Goal: Transaction & Acquisition: Book appointment/travel/reservation

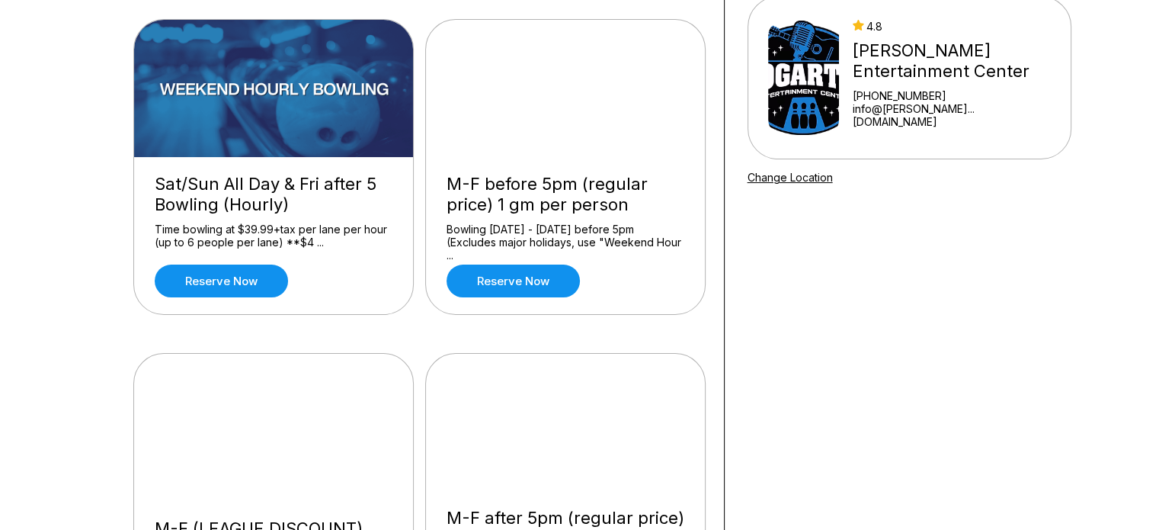
scroll to position [152, 0]
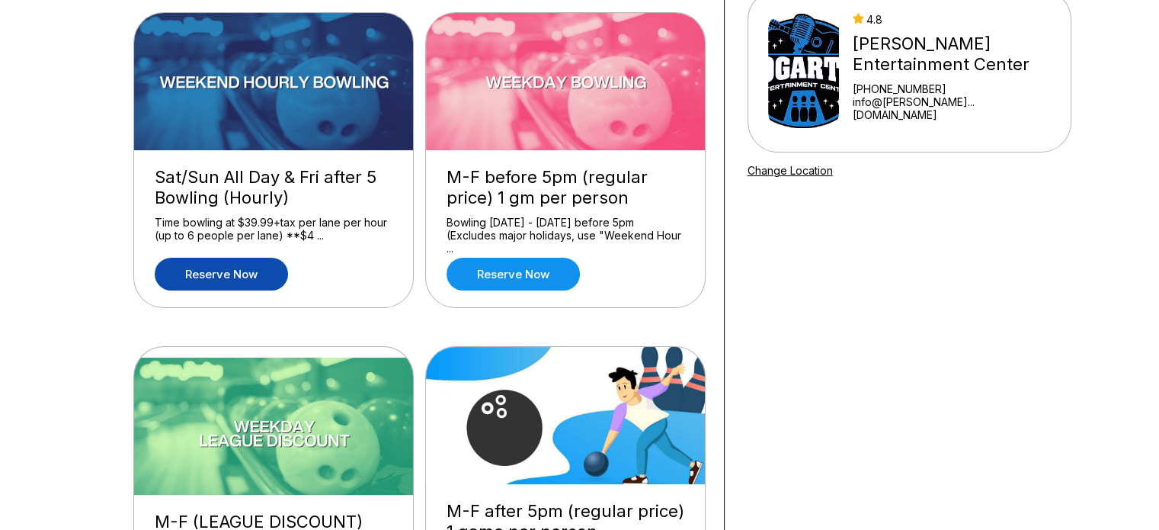
click at [224, 275] on link "Reserve now" at bounding box center [221, 274] width 133 height 33
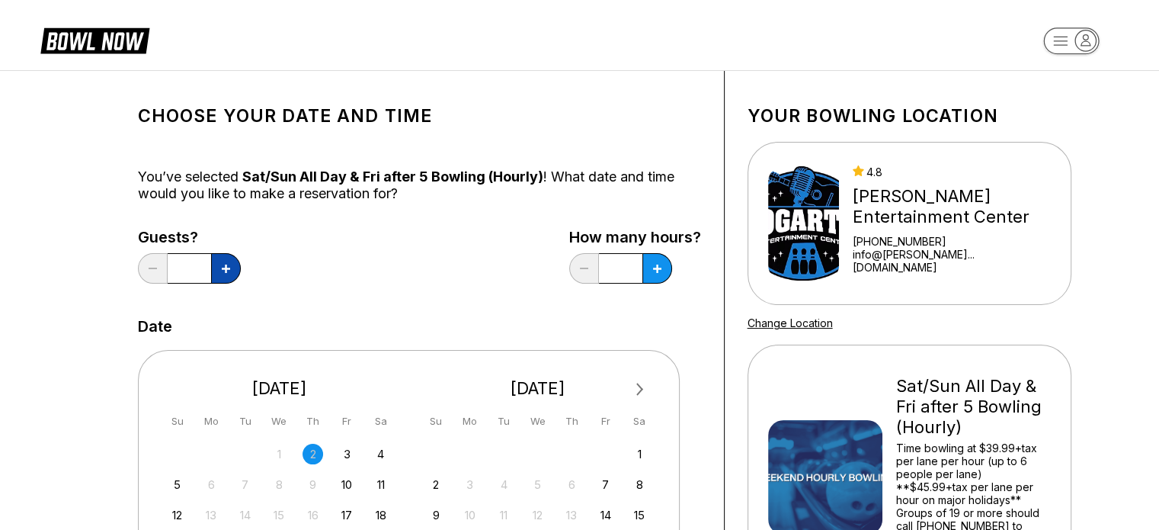
click at [232, 269] on button at bounding box center [226, 268] width 30 height 30
click at [232, 268] on button at bounding box center [226, 268] width 30 height 30
click at [231, 267] on button at bounding box center [226, 268] width 30 height 30
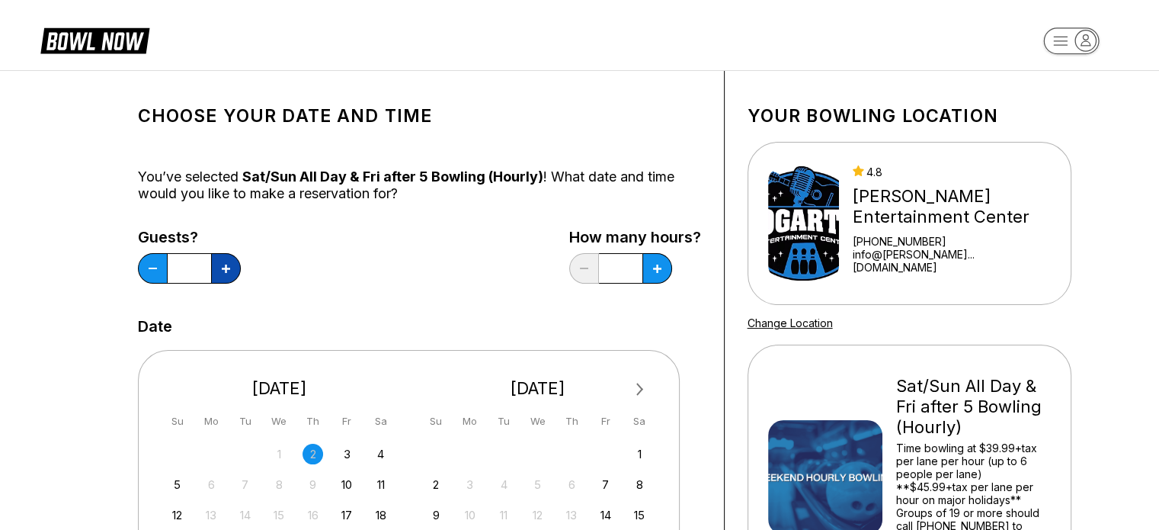
click at [231, 267] on button at bounding box center [226, 268] width 30 height 30
click at [232, 267] on button at bounding box center [226, 268] width 30 height 30
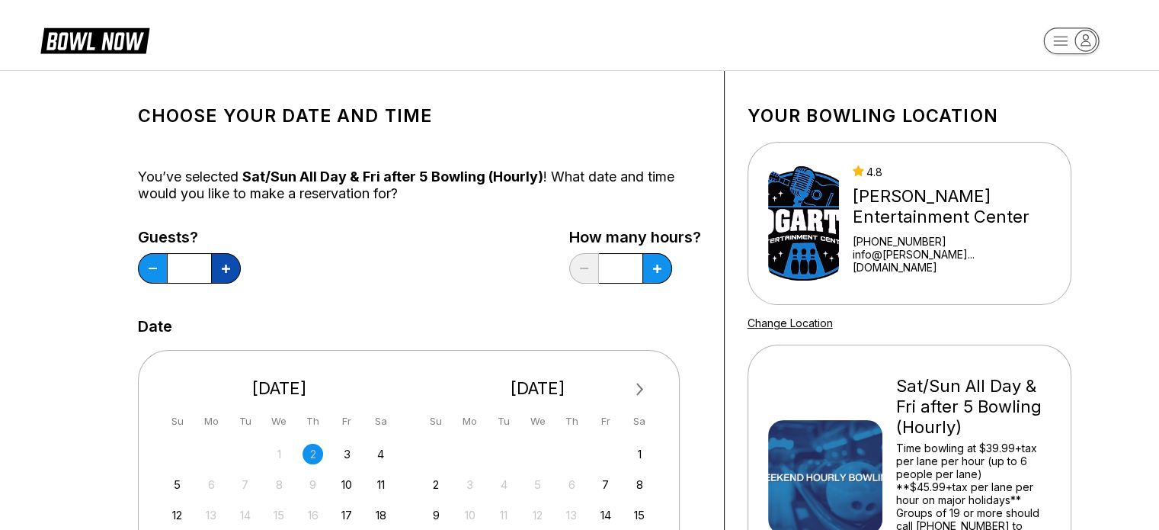
type input "**"
click at [653, 269] on icon at bounding box center [657, 268] width 8 height 8
click at [654, 269] on icon at bounding box center [657, 268] width 8 height 8
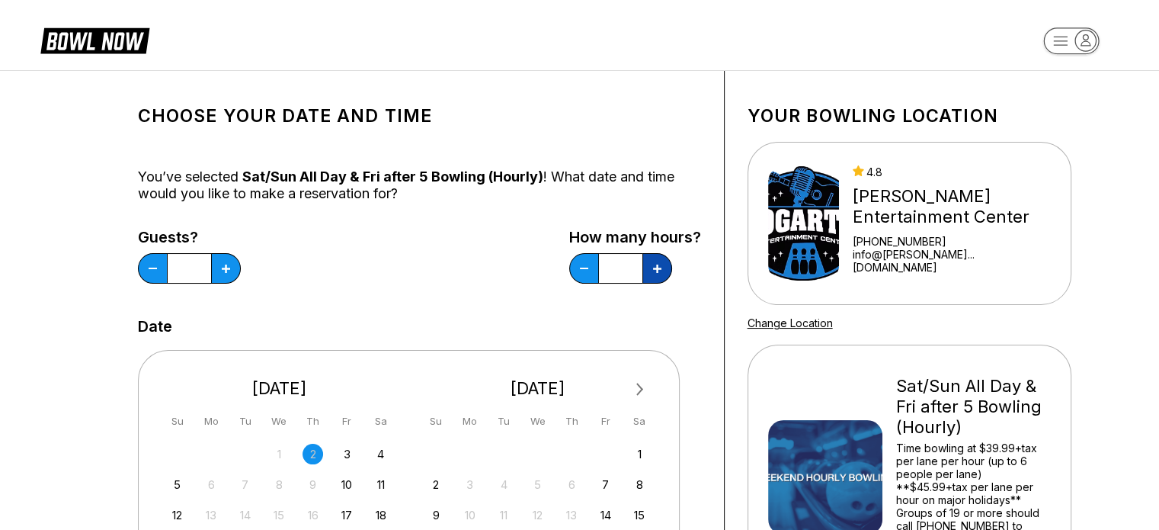
type input "*"
drag, startPoint x: 434, startPoint y: 234, endPoint x: 430, endPoint y: 226, distance: 8.9
click at [434, 233] on div "Guests? ** How many hours? *" at bounding box center [419, 260] width 563 height 62
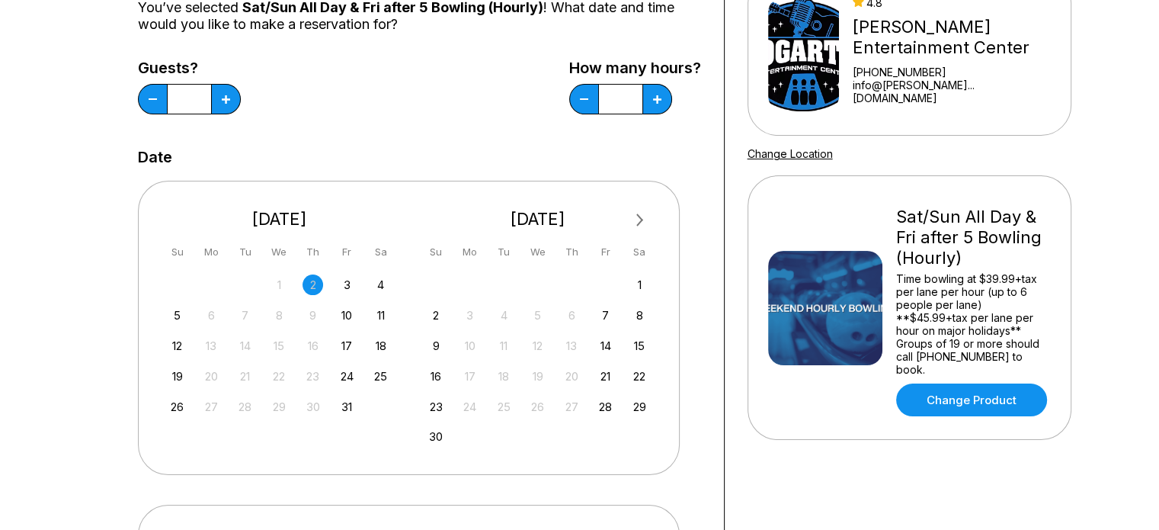
scroll to position [229, 0]
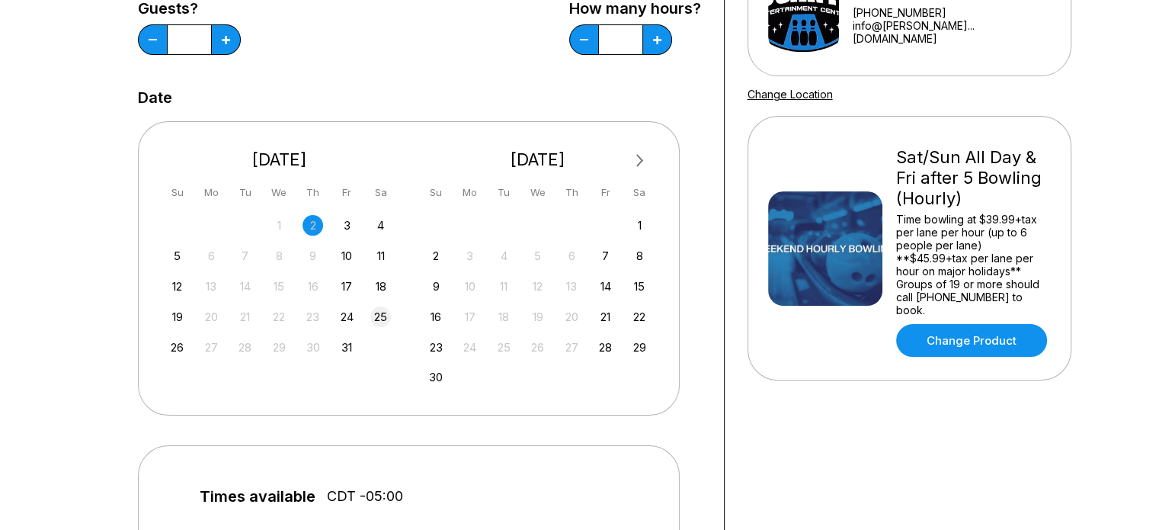
click at [381, 316] on div "25" at bounding box center [380, 316] width 21 height 21
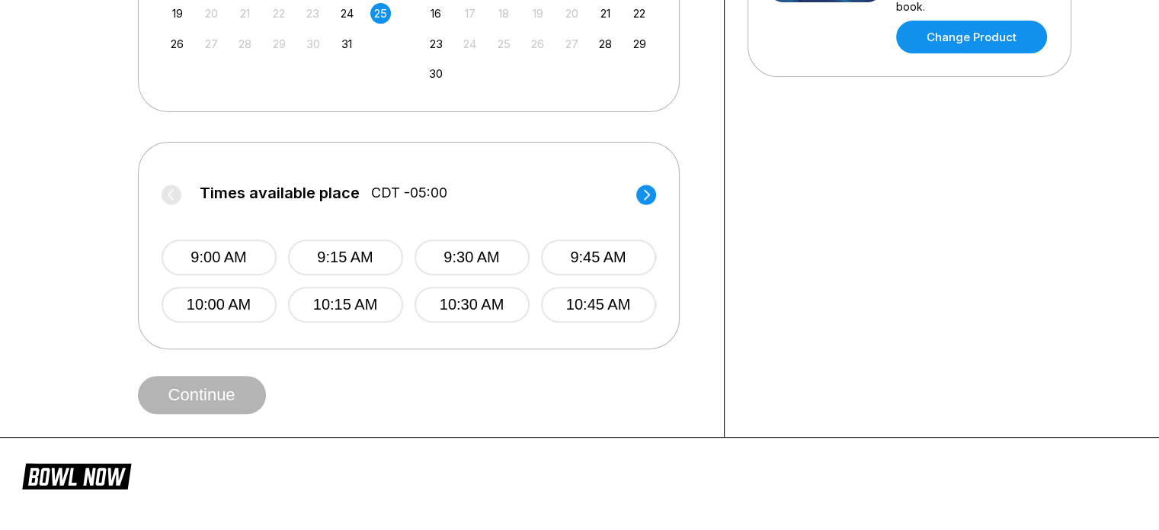
scroll to position [534, 0]
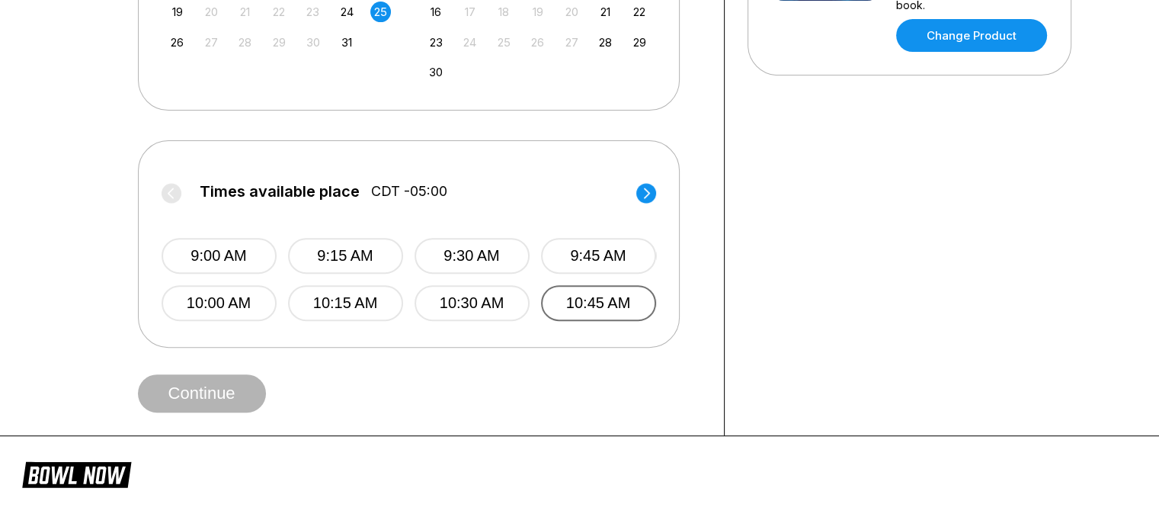
click at [594, 306] on button "10:45 AM" at bounding box center [598, 303] width 115 height 36
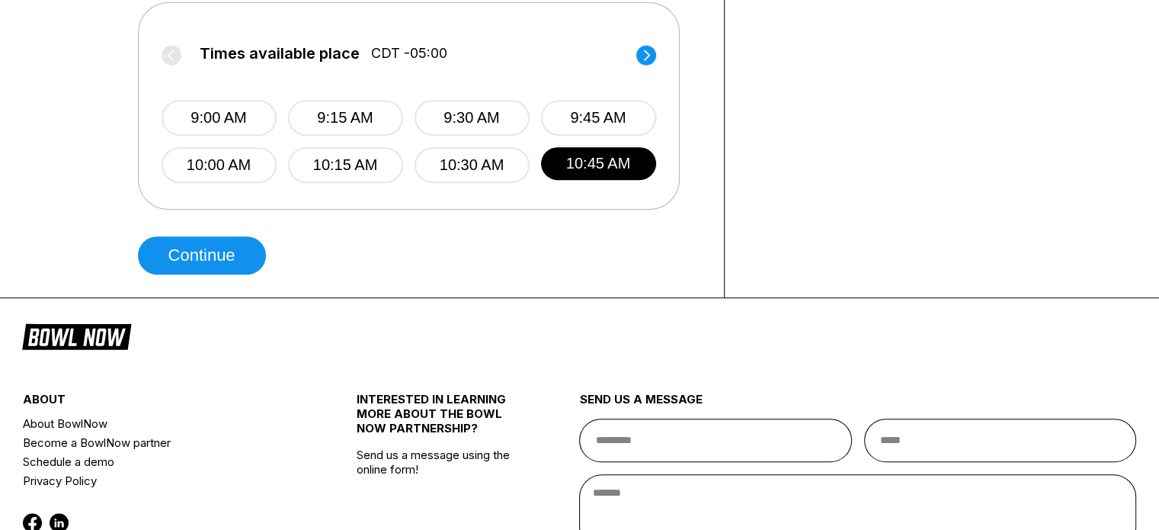
scroll to position [686, 0]
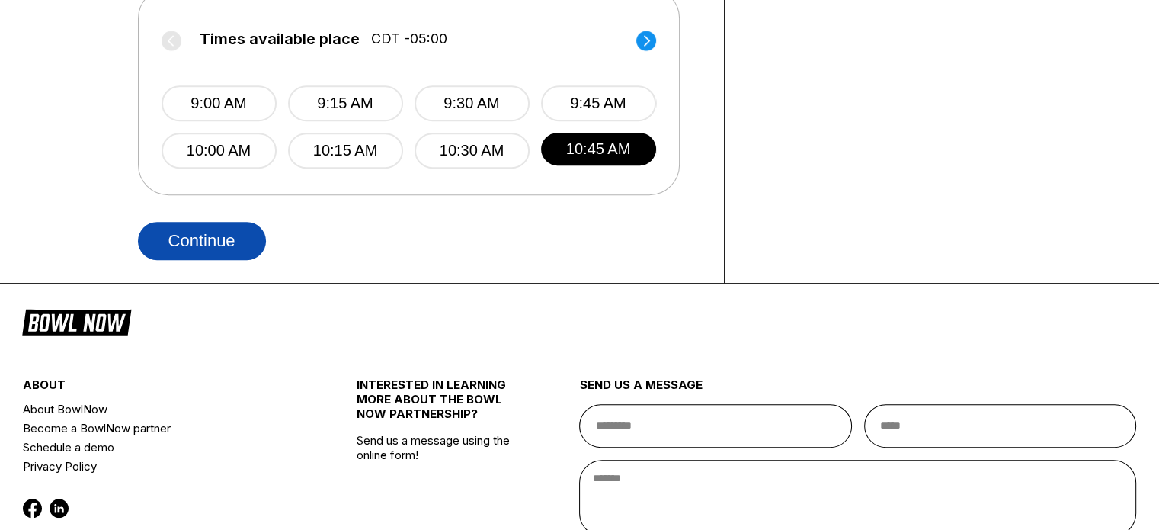
click at [229, 234] on button "Continue" at bounding box center [202, 241] width 128 height 38
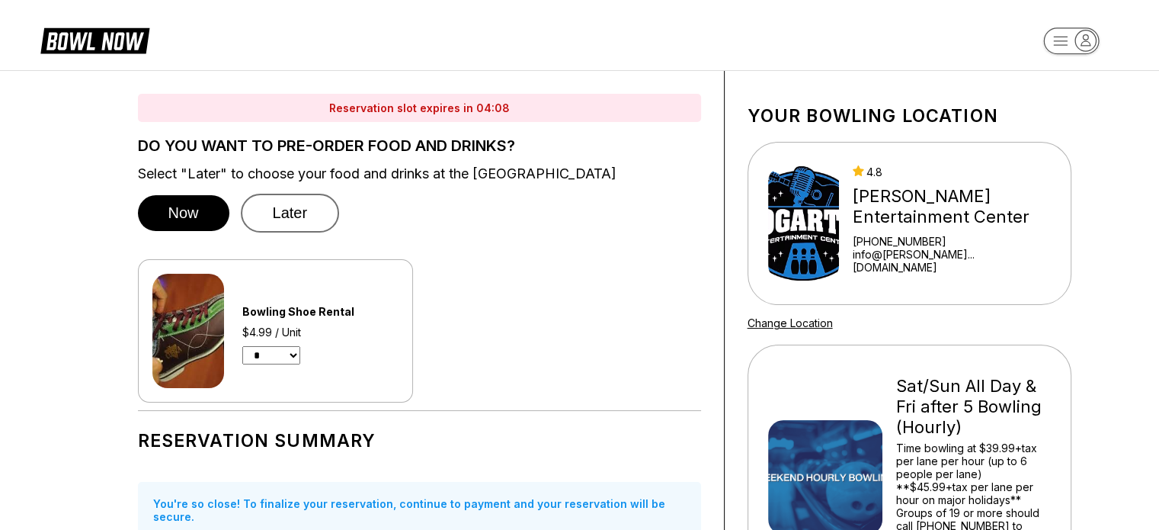
click at [287, 211] on button "Later" at bounding box center [290, 213] width 99 height 39
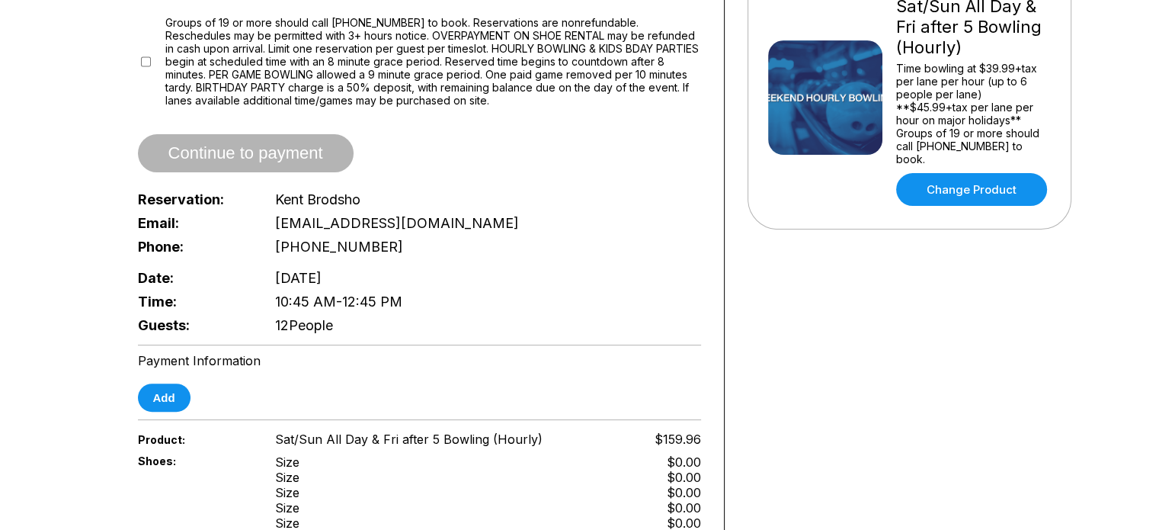
scroll to position [381, 0]
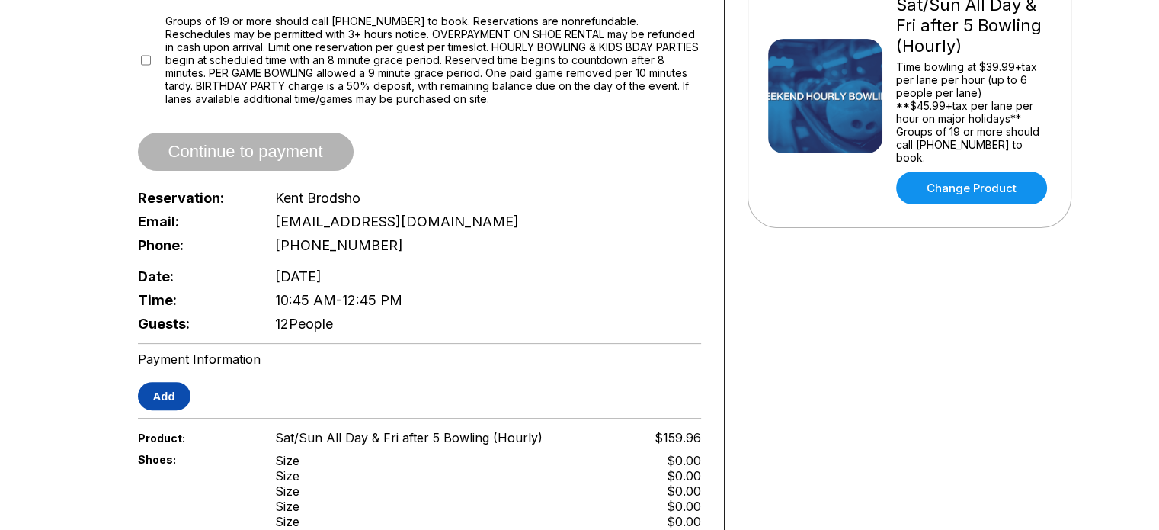
click at [175, 382] on button "Add" at bounding box center [164, 396] width 53 height 28
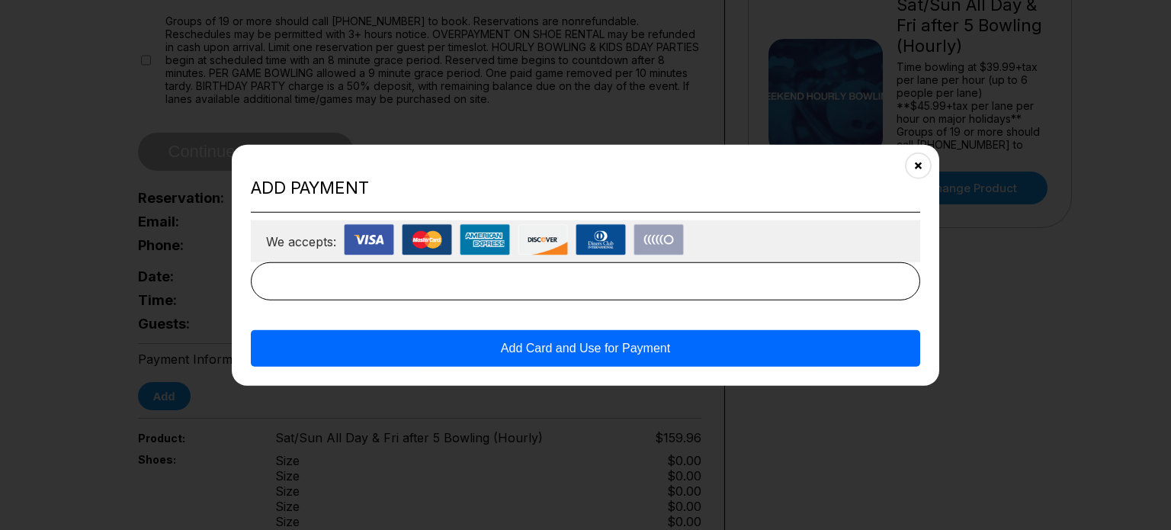
click at [623, 347] on button "Add Card and Use for Payment" at bounding box center [585, 348] width 669 height 37
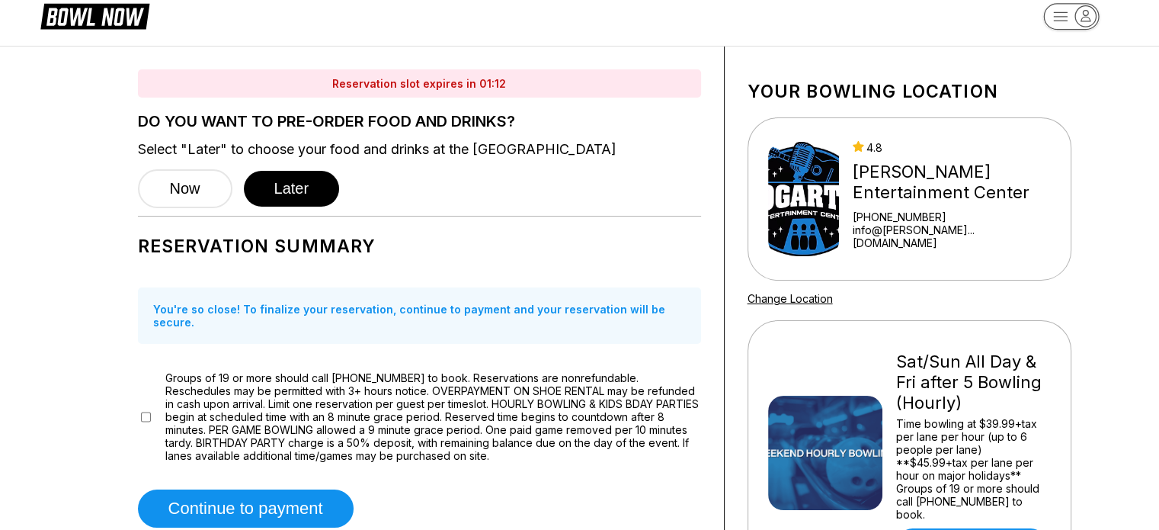
scroll to position [0, 0]
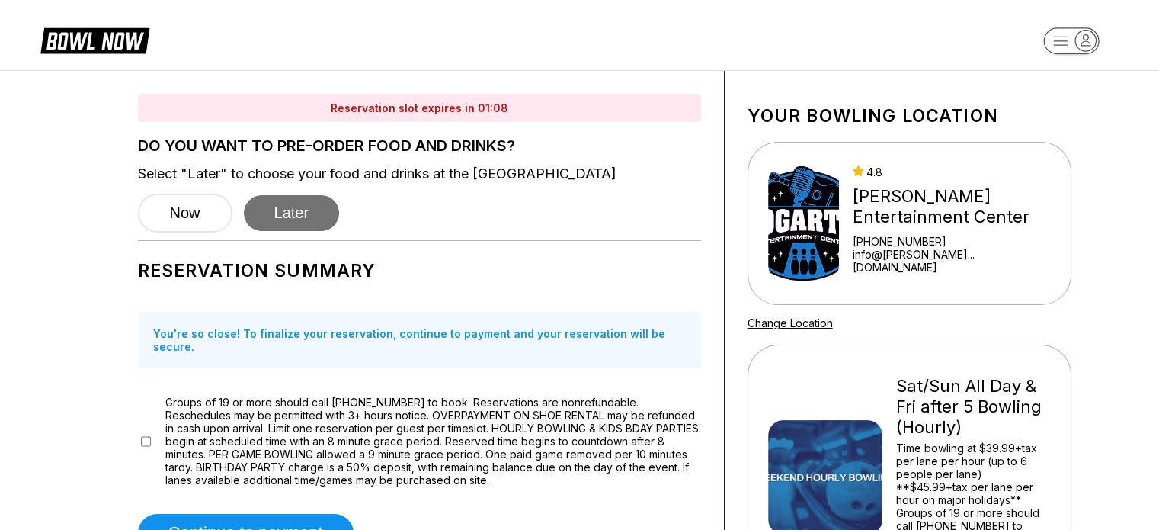
click at [290, 202] on button "Later" at bounding box center [292, 213] width 96 height 36
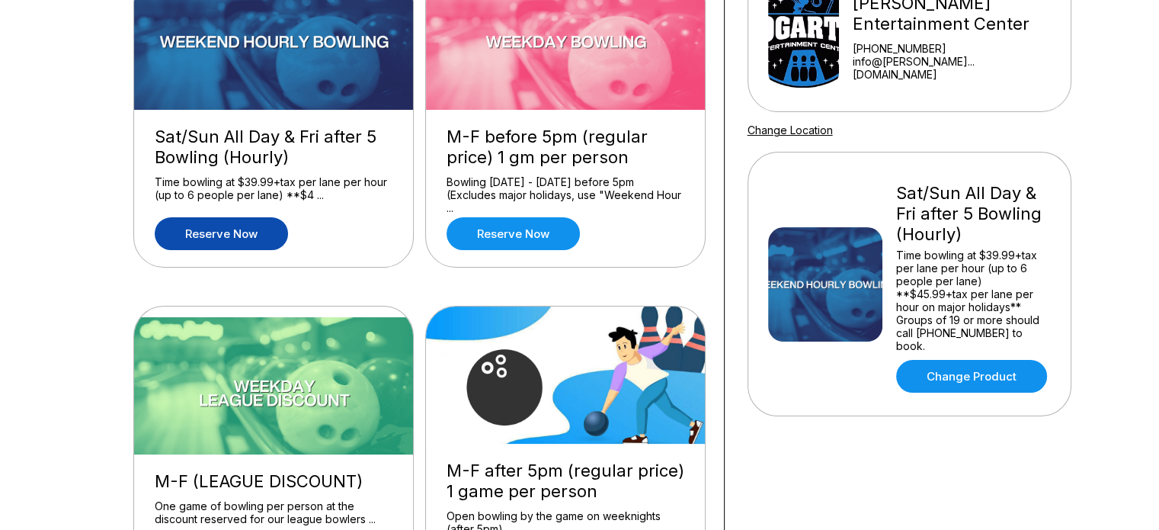
scroll to position [229, 0]
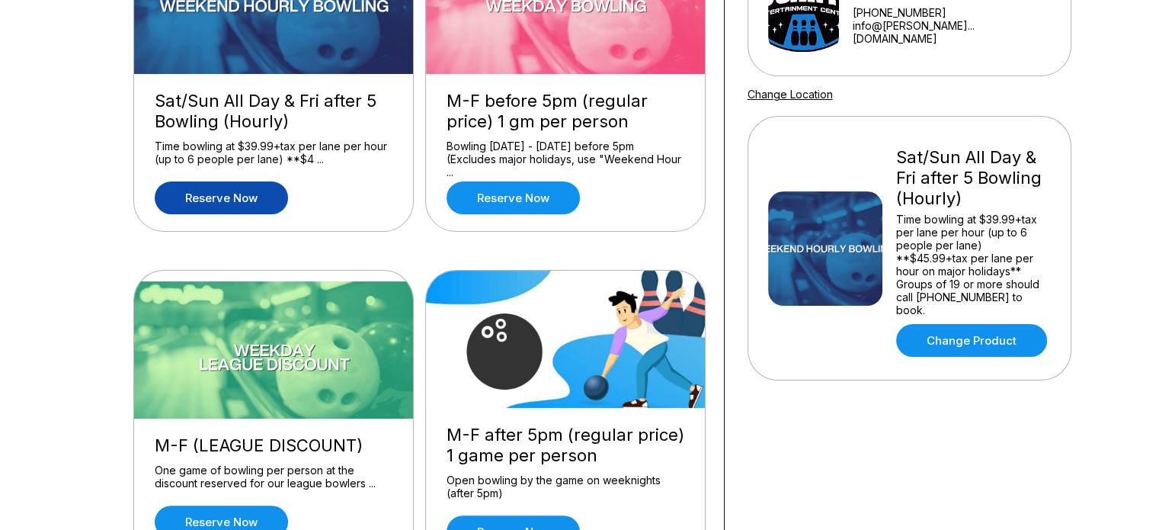
click at [236, 191] on link "Reserve now" at bounding box center [221, 197] width 133 height 33
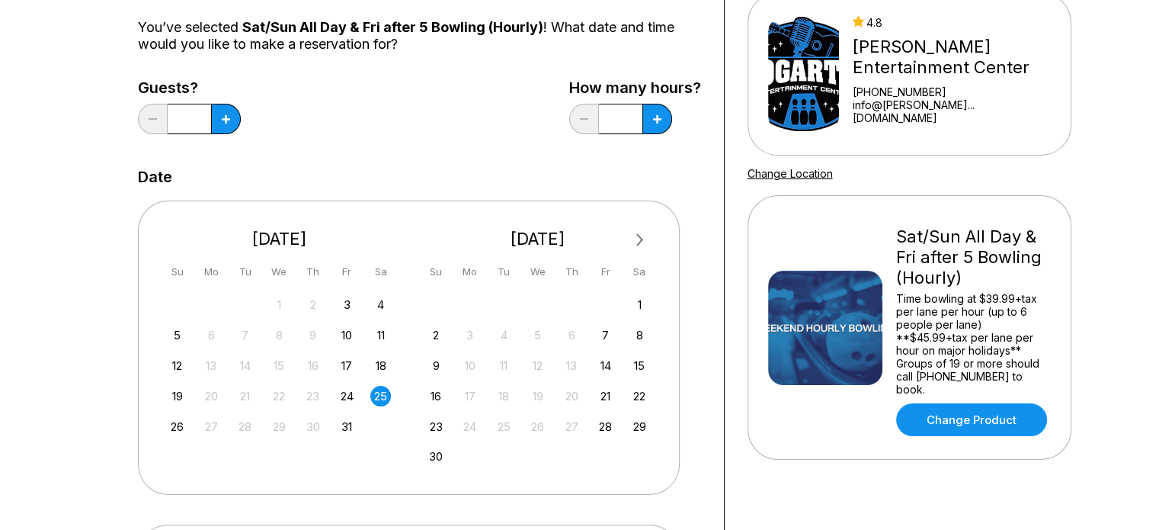
scroll to position [152, 0]
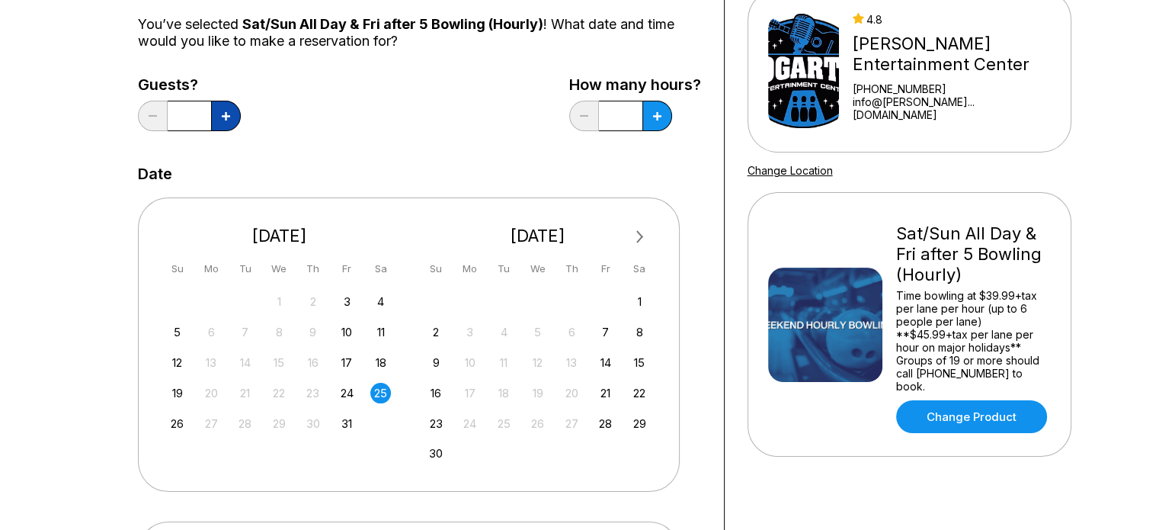
click at [223, 114] on icon at bounding box center [226, 116] width 8 height 8
click at [223, 115] on icon at bounding box center [226, 116] width 8 height 8
click at [224, 117] on icon at bounding box center [226, 116] width 8 height 8
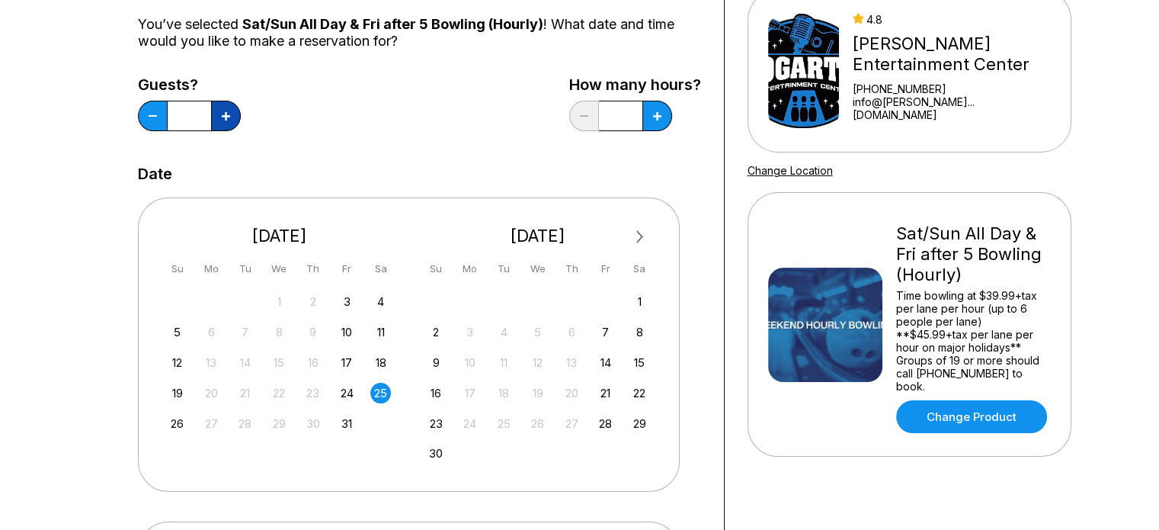
click at [226, 117] on icon at bounding box center [226, 116] width 8 height 8
click at [227, 120] on icon at bounding box center [226, 116] width 8 height 8
click at [227, 121] on button at bounding box center [226, 116] width 30 height 30
click at [228, 121] on button at bounding box center [226, 116] width 30 height 30
click at [229, 121] on button at bounding box center [226, 116] width 30 height 30
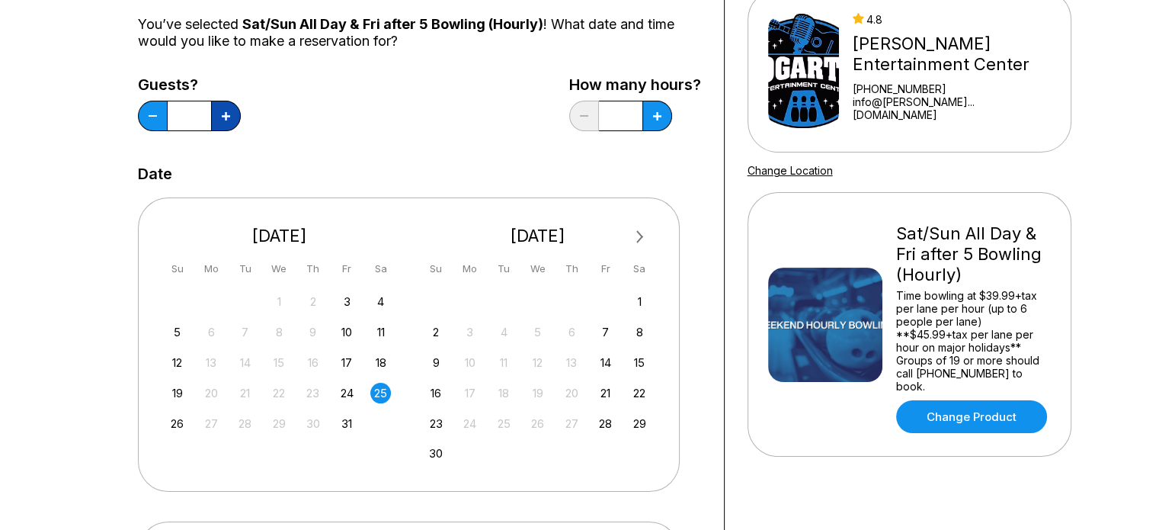
type input "**"
click at [378, 132] on div "Guests? ** How many hours? *" at bounding box center [419, 107] width 563 height 62
click at [658, 118] on icon at bounding box center [657, 116] width 8 height 8
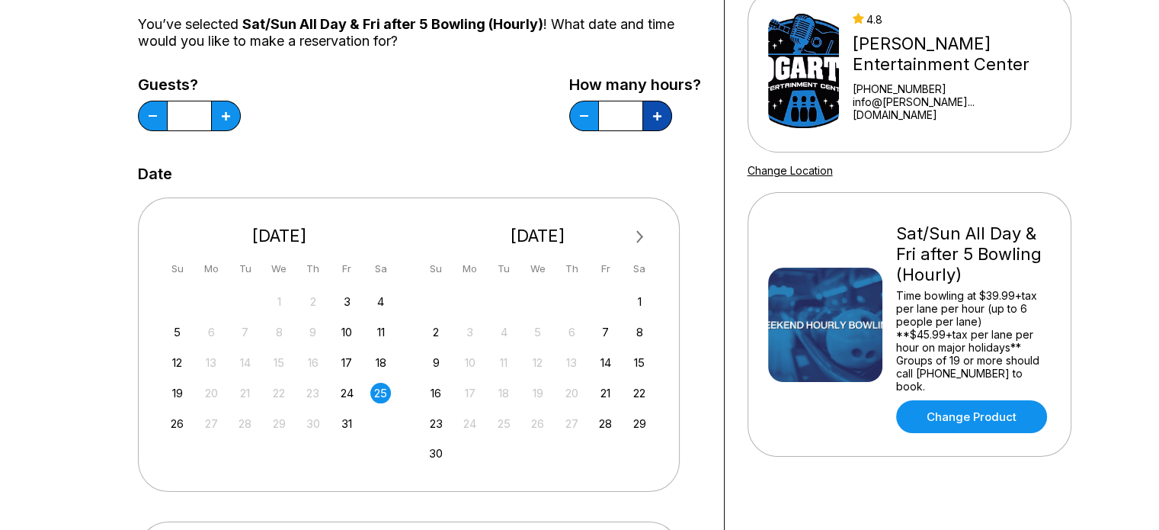
click at [658, 118] on icon at bounding box center [657, 116] width 8 height 8
click at [582, 123] on button at bounding box center [584, 116] width 30 height 30
type input "*"
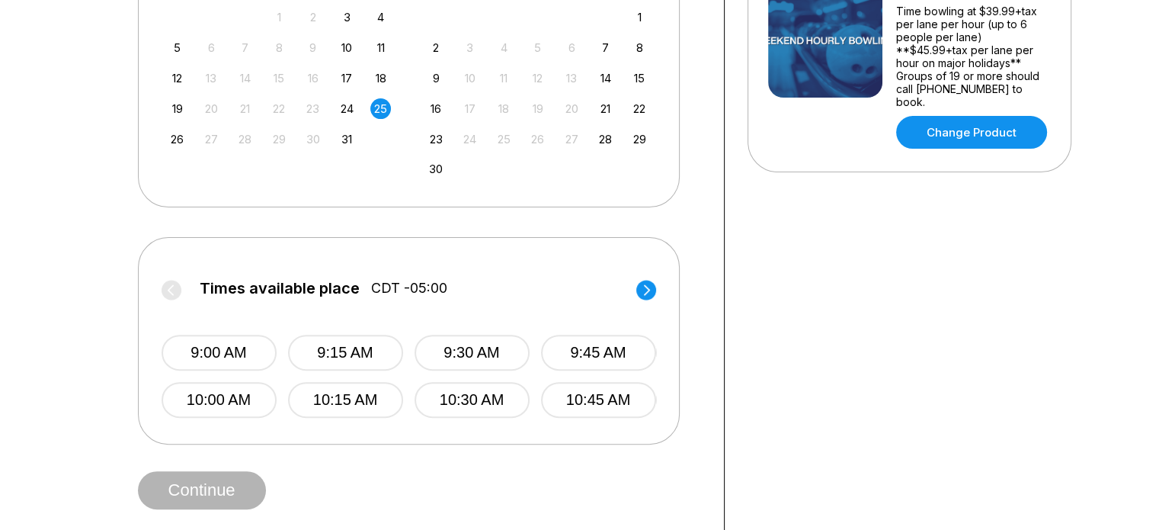
scroll to position [457, 0]
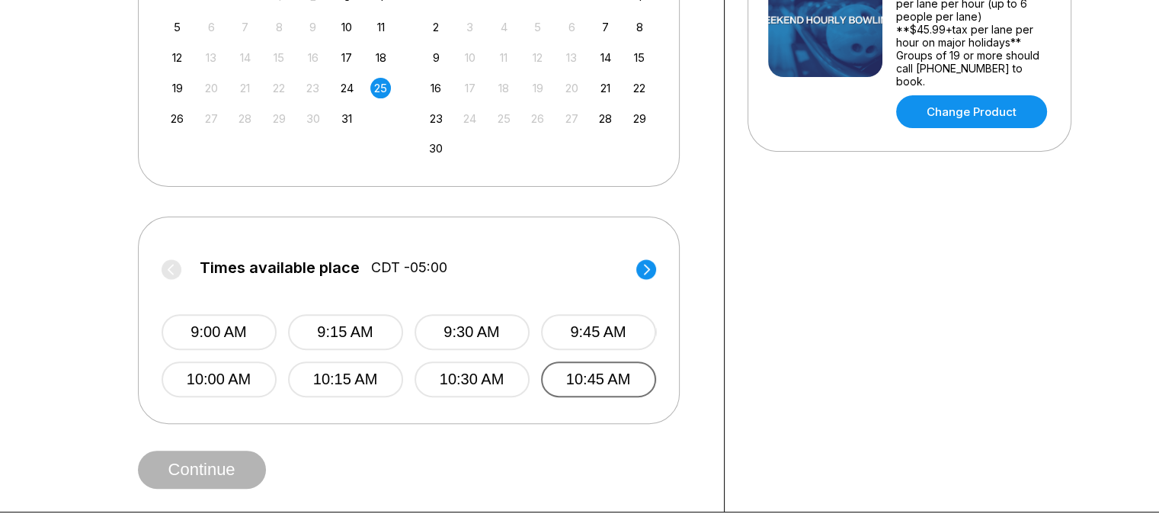
click at [585, 381] on button "10:45 AM" at bounding box center [598, 379] width 115 height 36
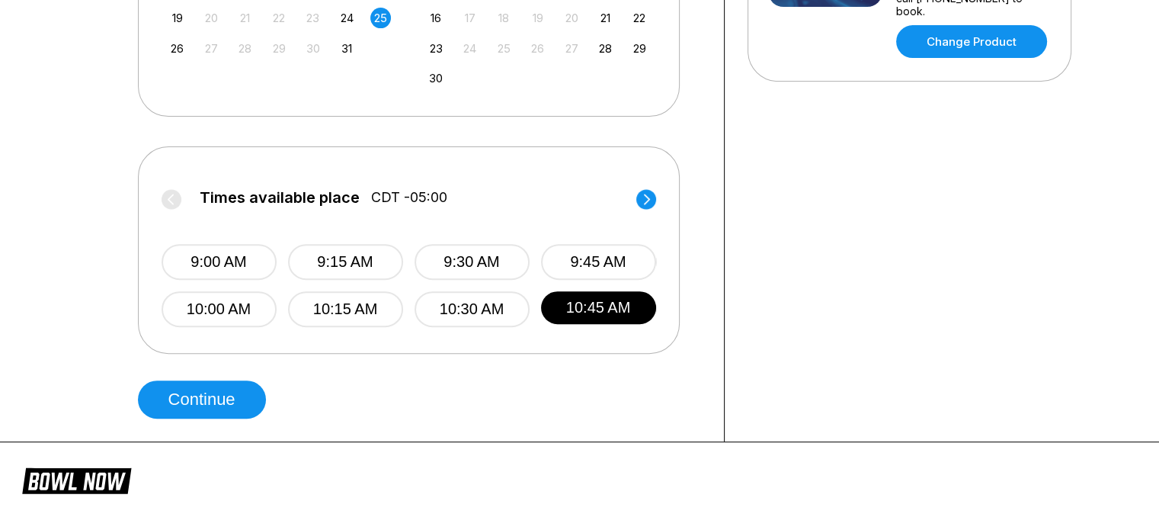
scroll to position [610, 0]
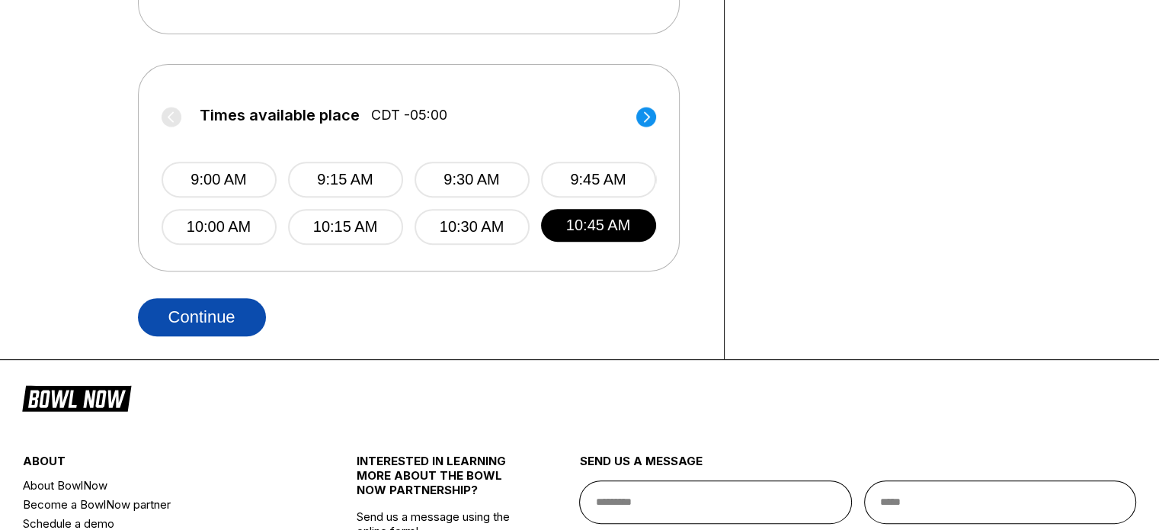
click at [214, 306] on button "Continue" at bounding box center [202, 317] width 128 height 38
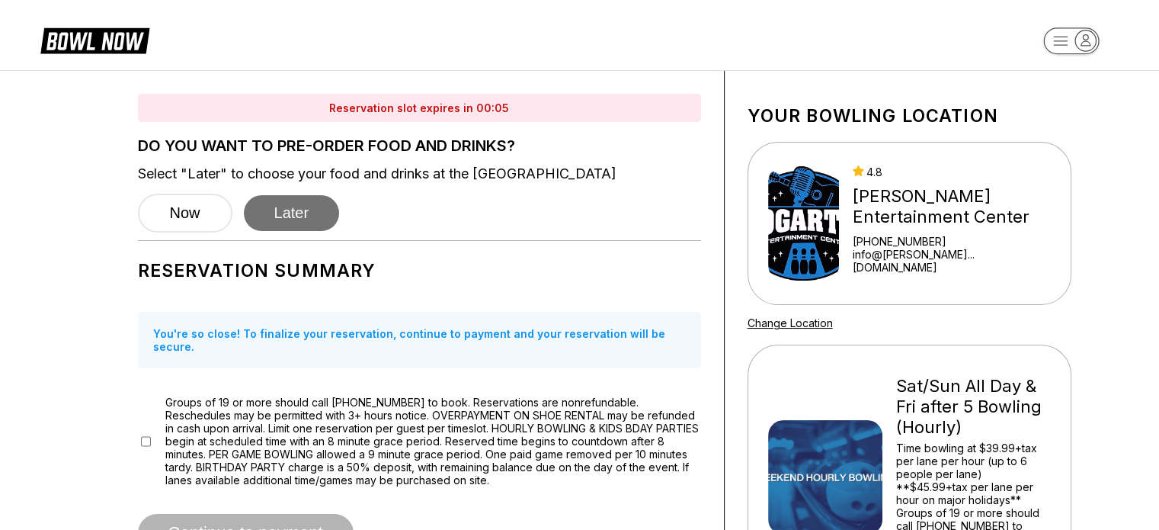
click at [300, 211] on button "Later" at bounding box center [292, 213] width 96 height 36
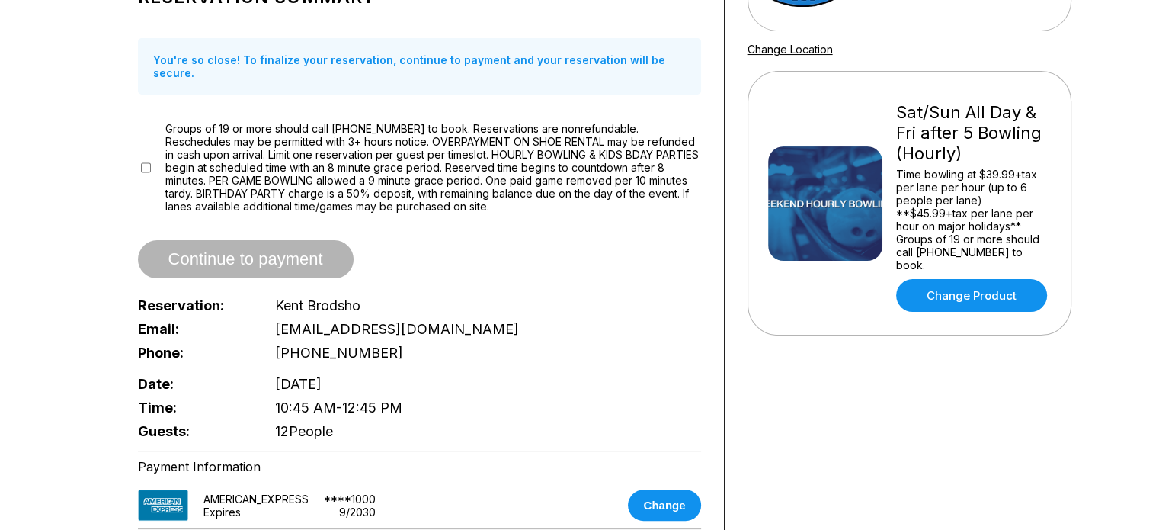
scroll to position [305, 0]
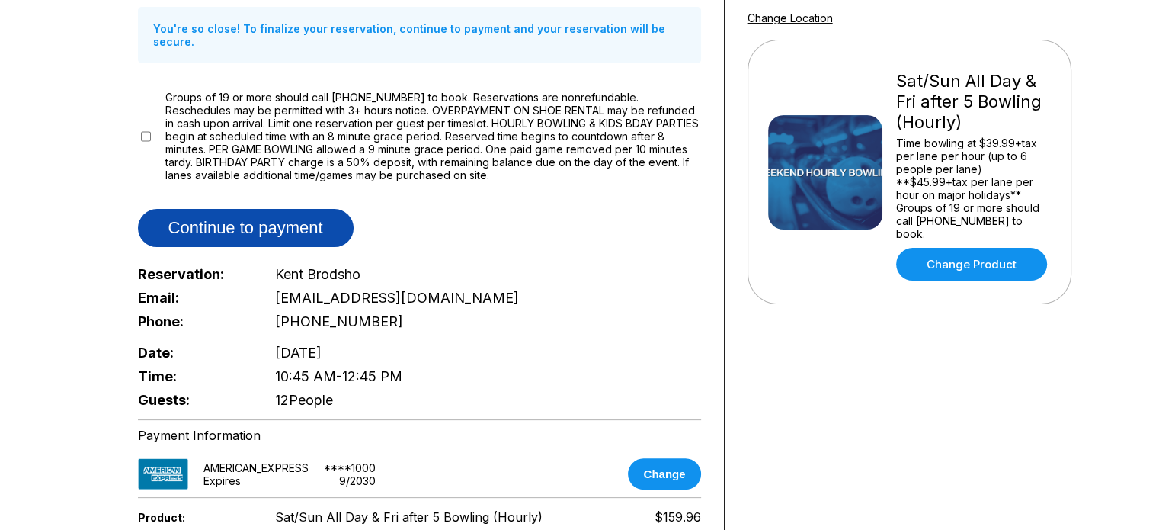
click at [287, 209] on button "Continue to payment" at bounding box center [246, 228] width 216 height 38
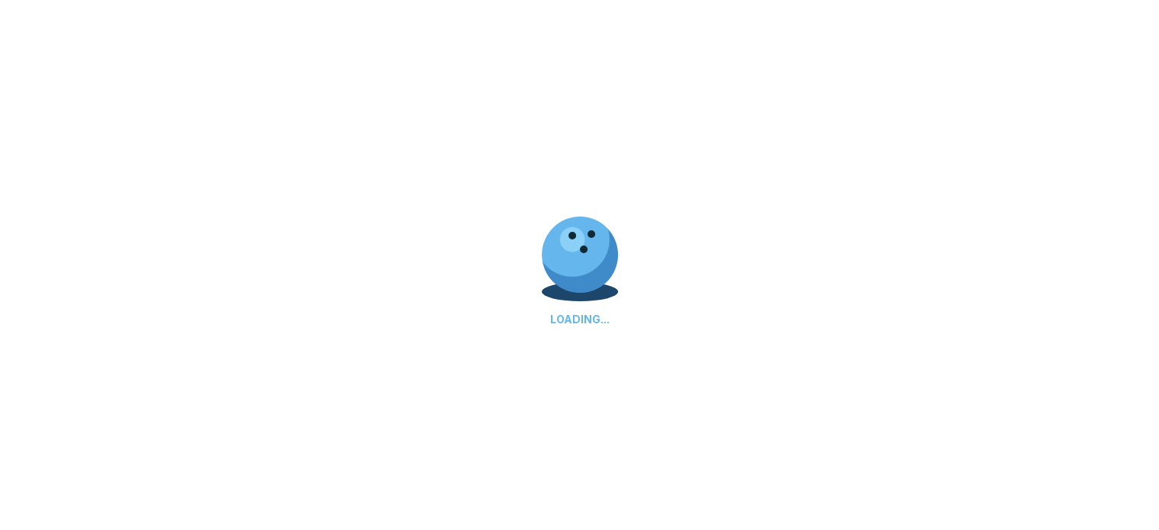
scroll to position [0, 0]
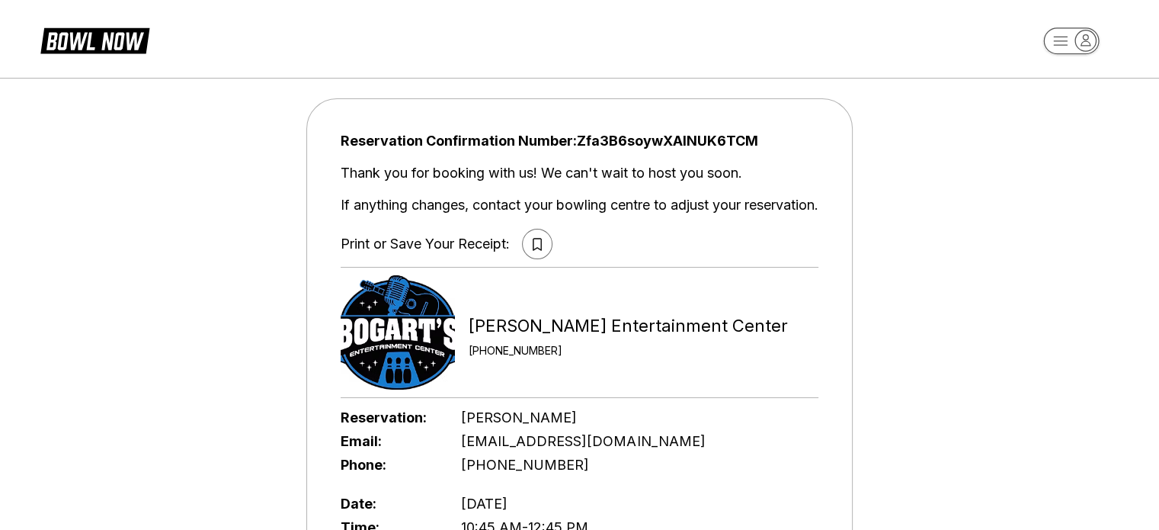
click at [536, 242] on icon at bounding box center [537, 244] width 9 height 13
